Goal: Information Seeking & Learning: Learn about a topic

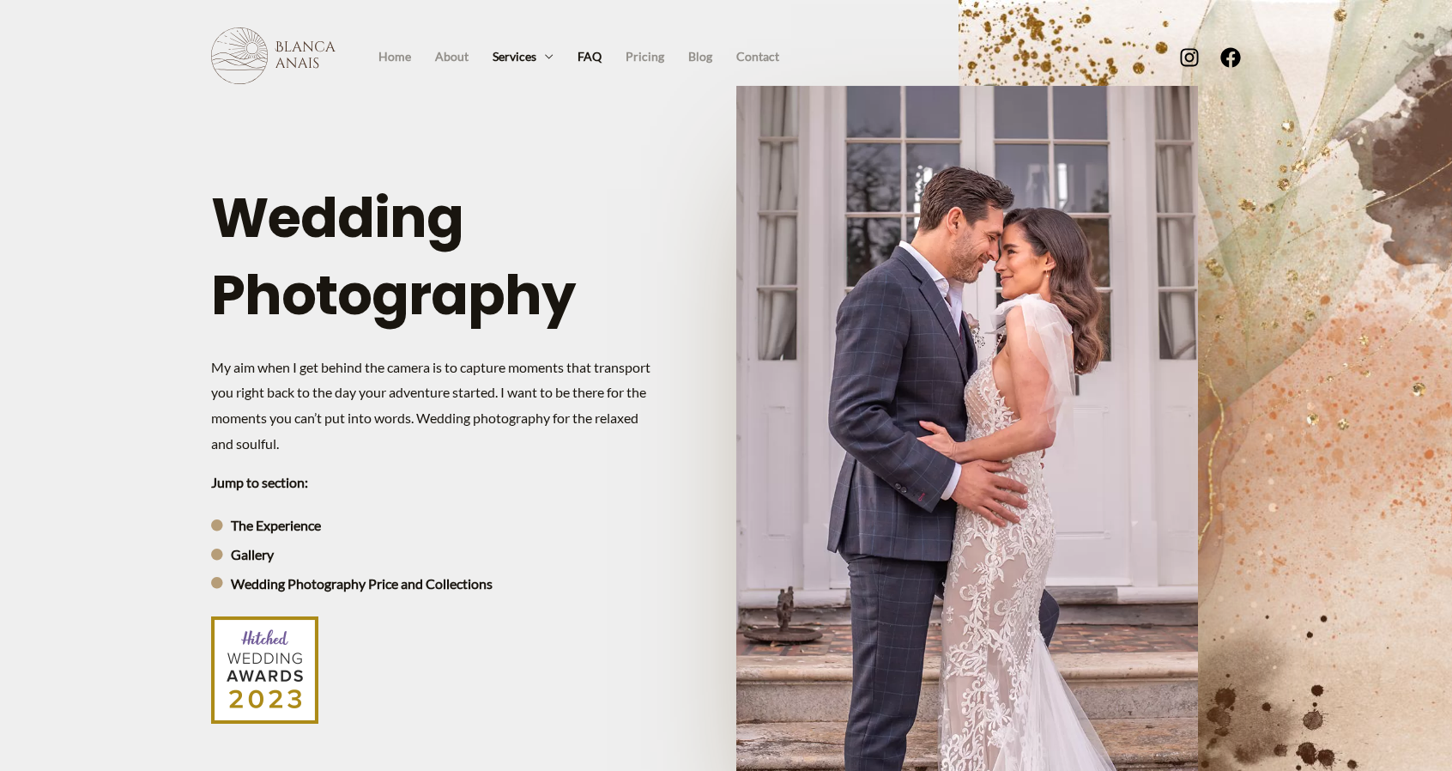
click at [591, 51] on link "FAQ" at bounding box center [590, 57] width 48 height 26
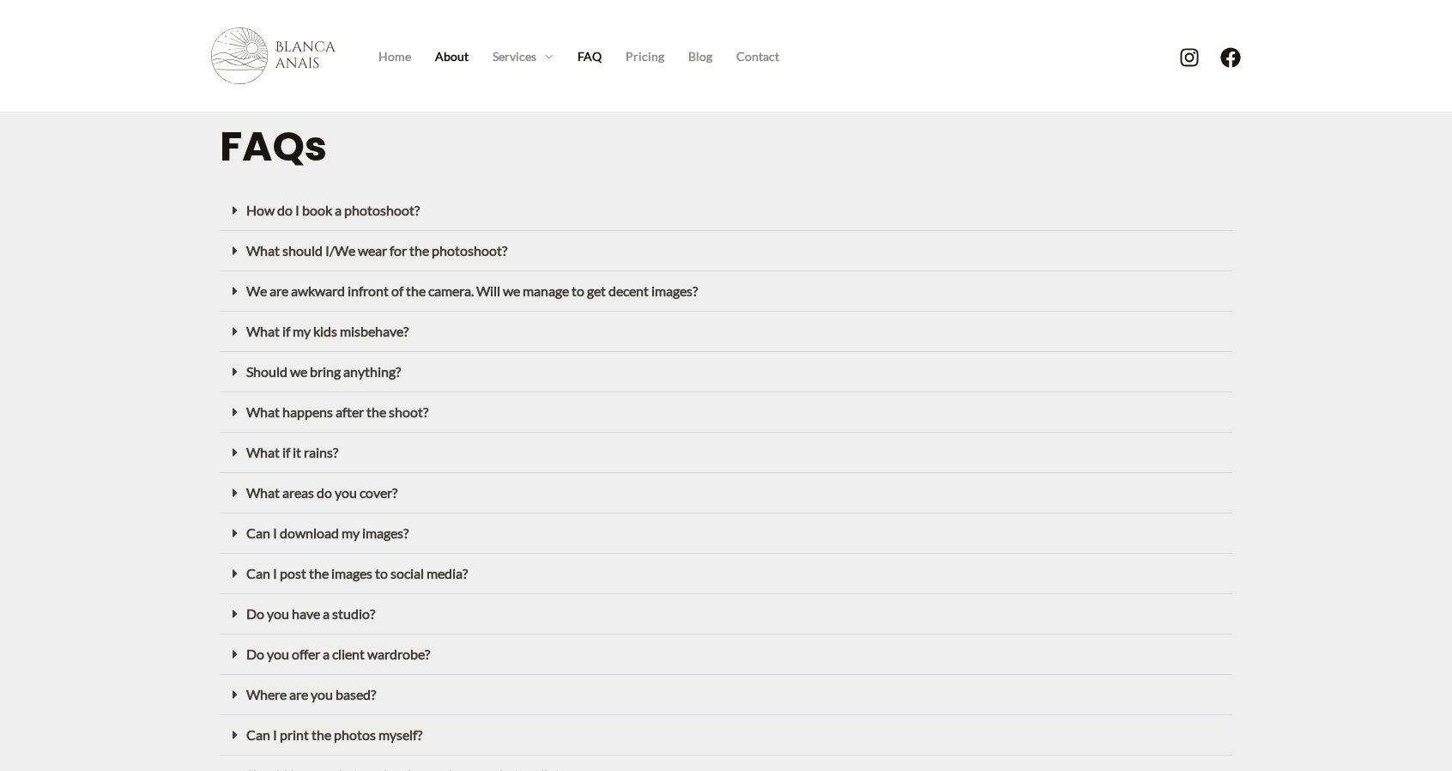
click at [453, 47] on link "About" at bounding box center [452, 57] width 58 height 26
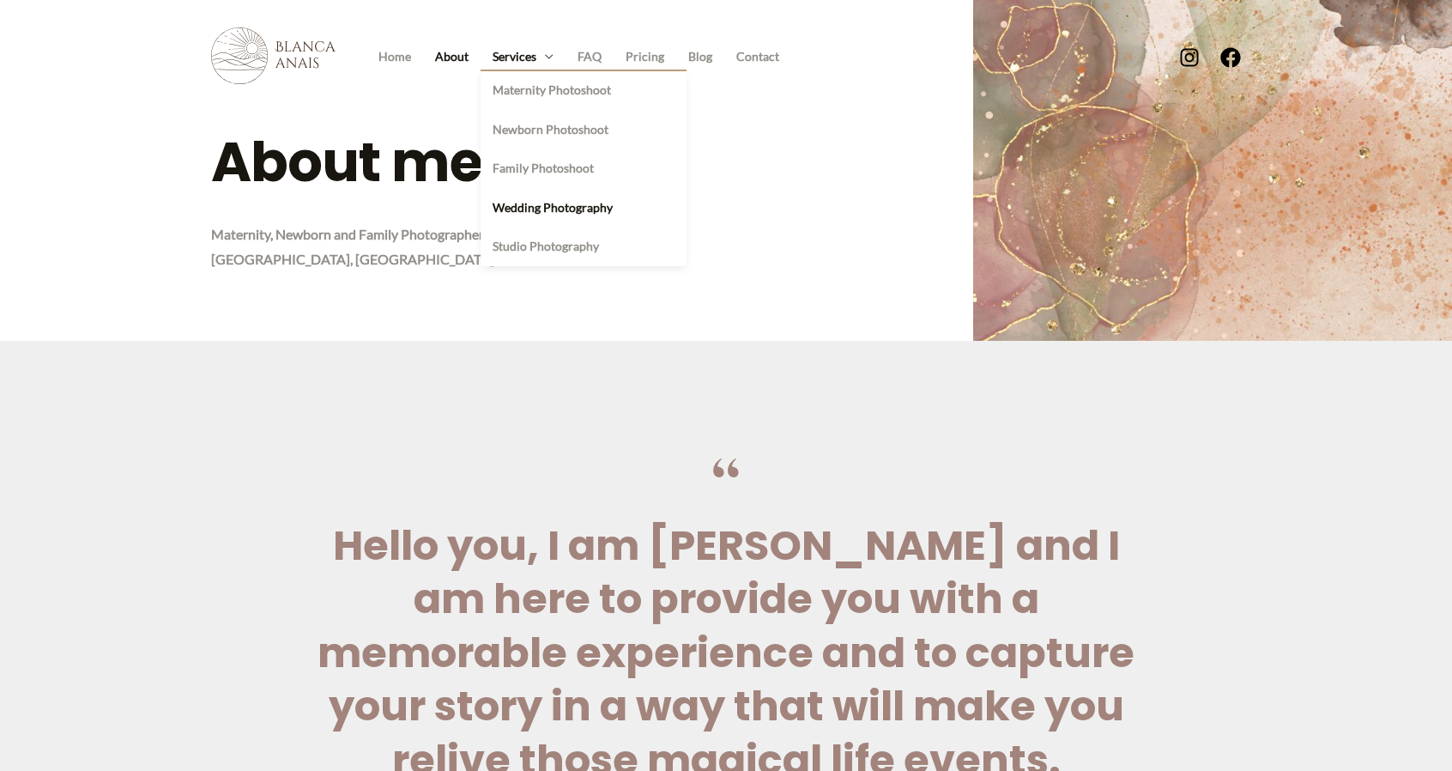
click at [558, 210] on link "Wedding Photography" at bounding box center [584, 207] width 206 height 39
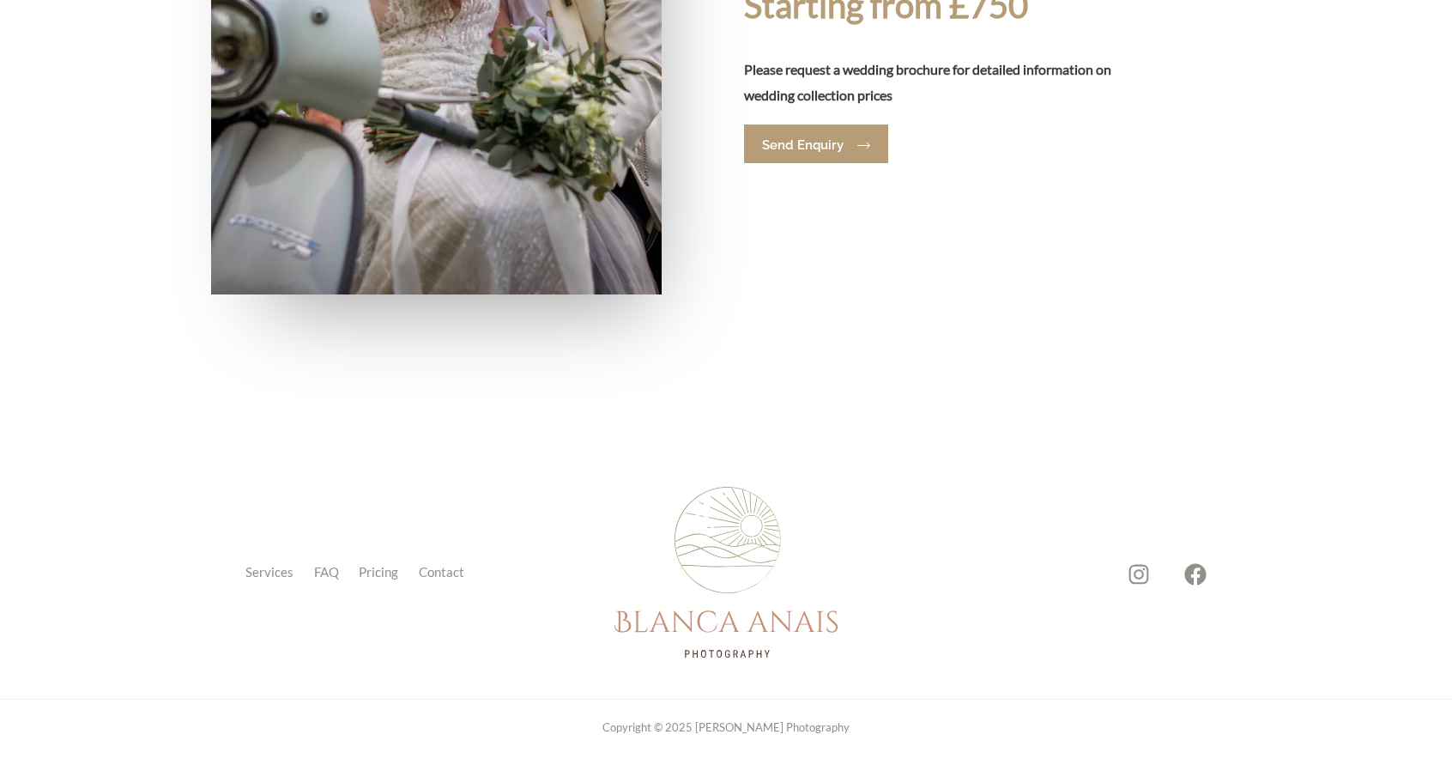
scroll to position [4131, 0]
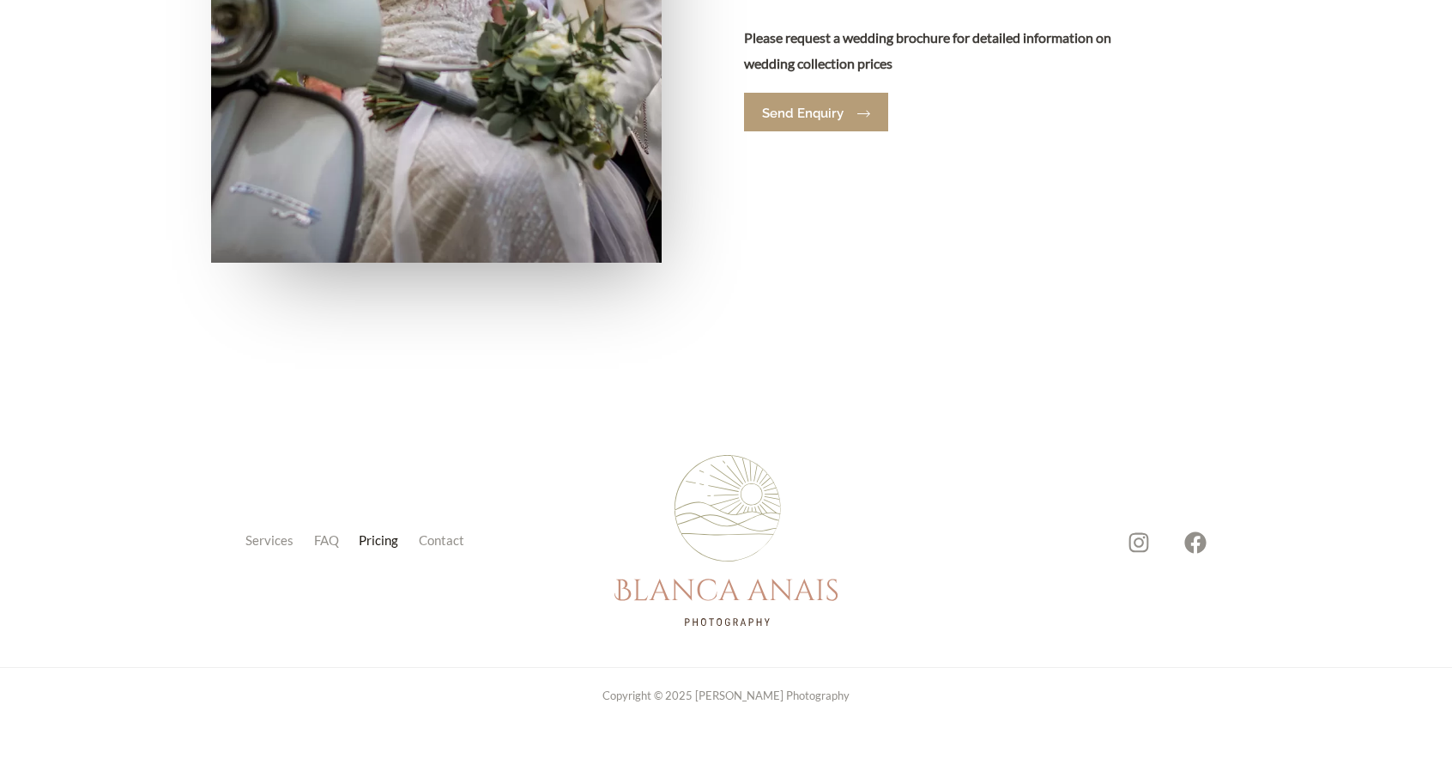
click at [372, 537] on link "Pricing" at bounding box center [383, 541] width 60 height 24
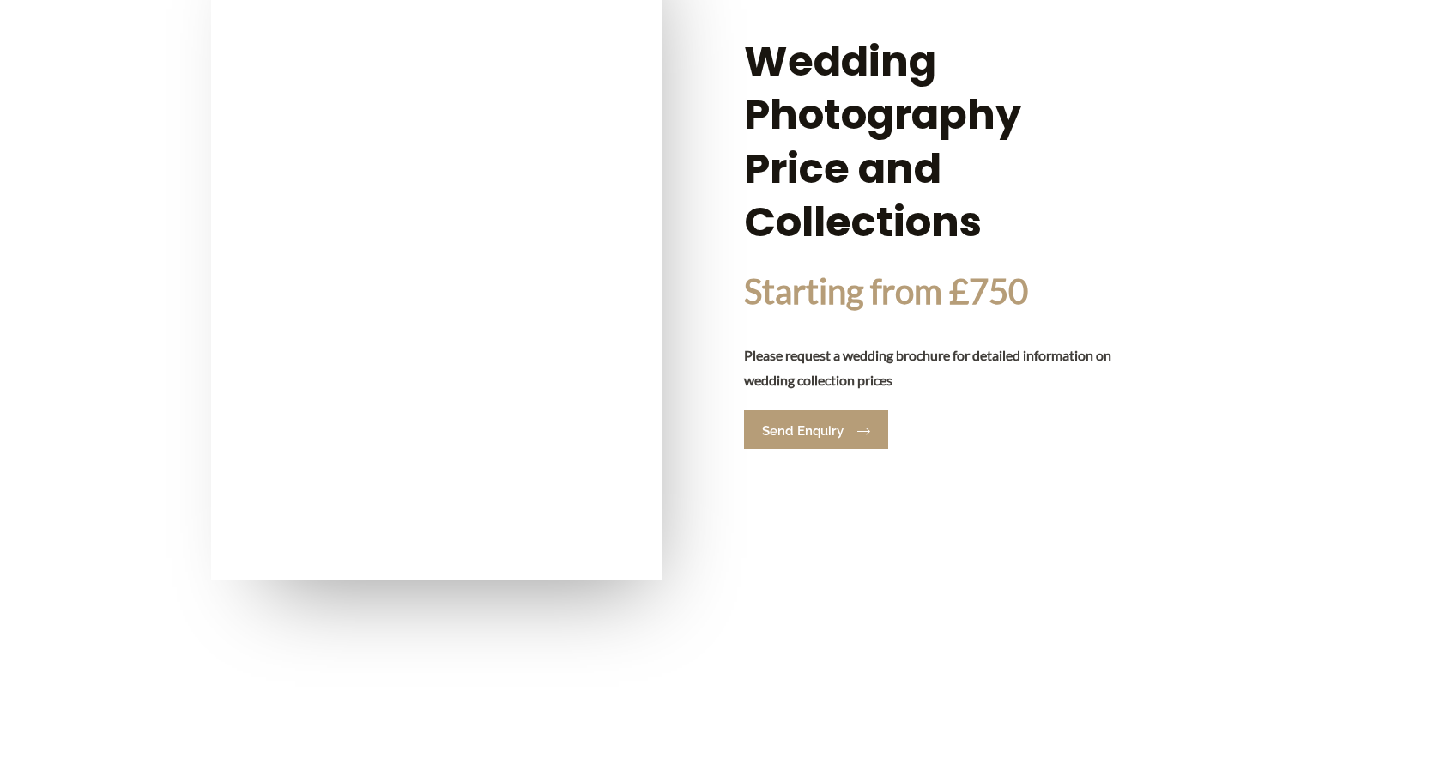
scroll to position [3315, 0]
